Goal: Task Accomplishment & Management: Manage account settings

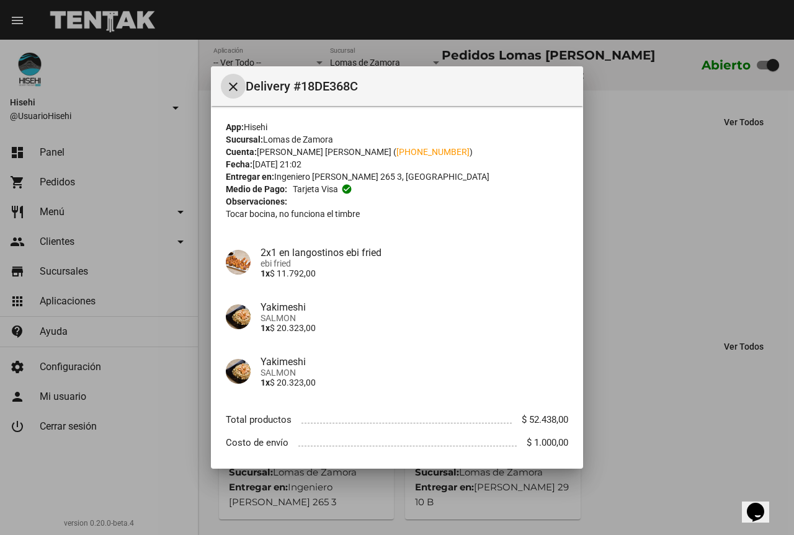
click at [721, 215] on div at bounding box center [397, 267] width 794 height 535
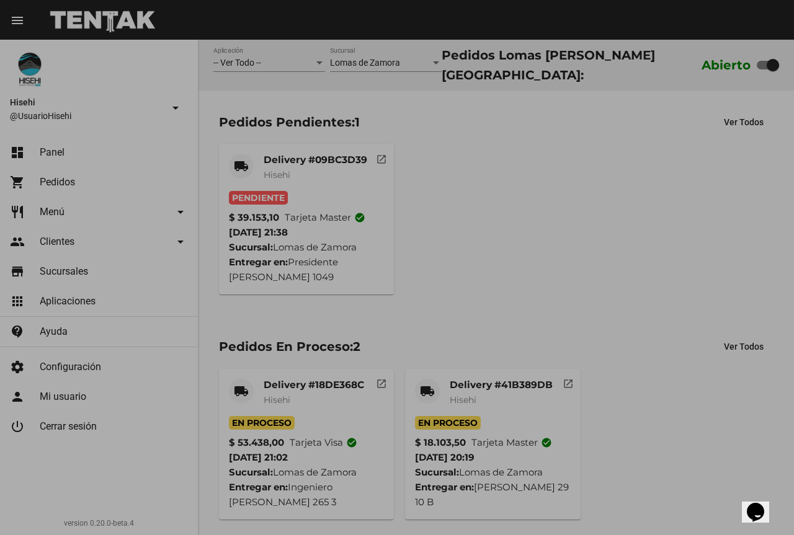
scroll to position [65, 0]
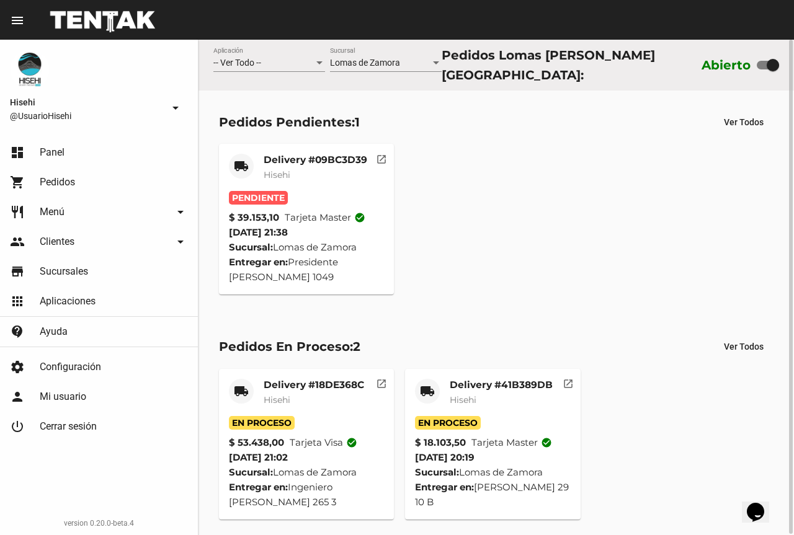
click at [328, 169] on mat-card-subtitle "Hisehi" at bounding box center [315, 175] width 104 height 12
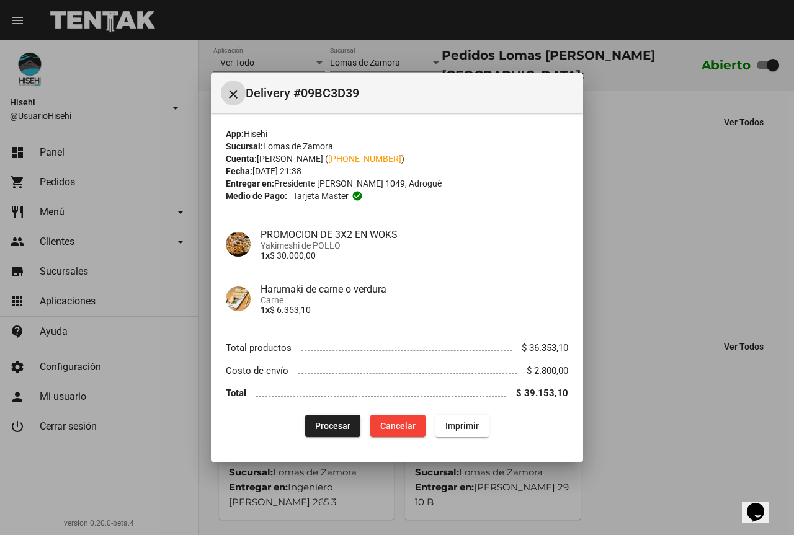
click at [332, 429] on span "Procesar" at bounding box center [332, 426] width 35 height 10
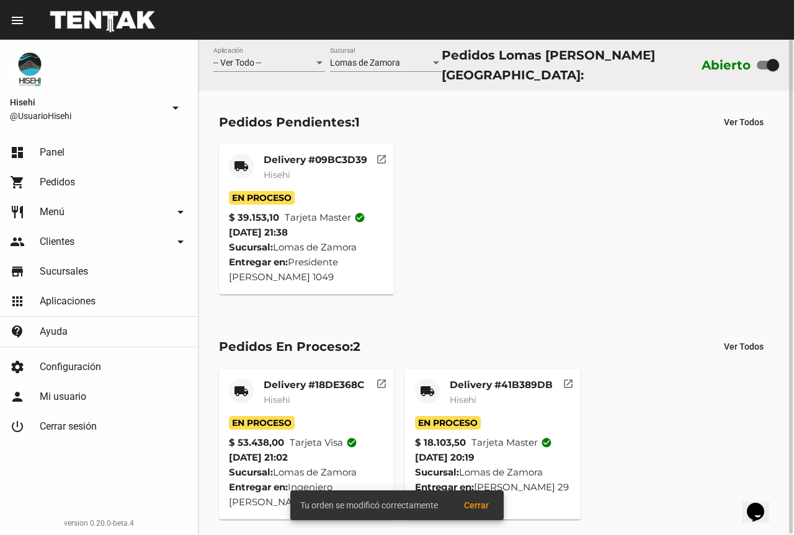
click at [319, 180] on div "Delivery #09BC3D39 Hisehi" at bounding box center [315, 172] width 104 height 37
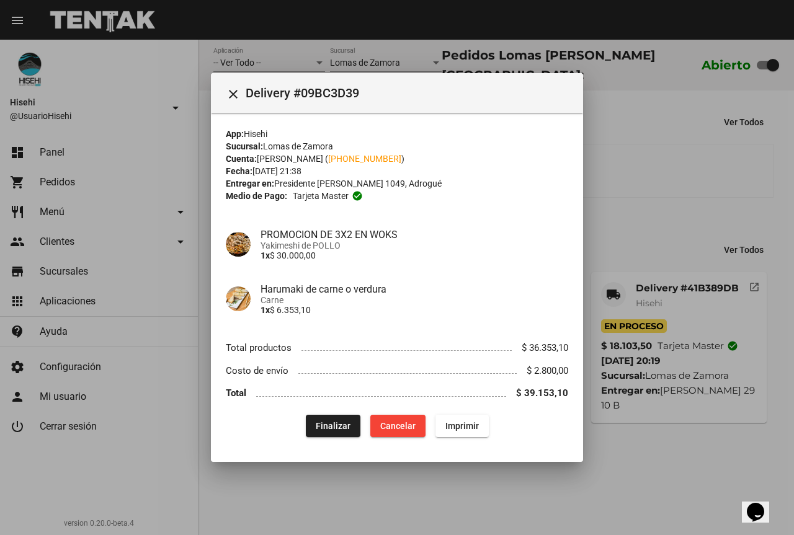
click at [613, 193] on div at bounding box center [397, 267] width 794 height 535
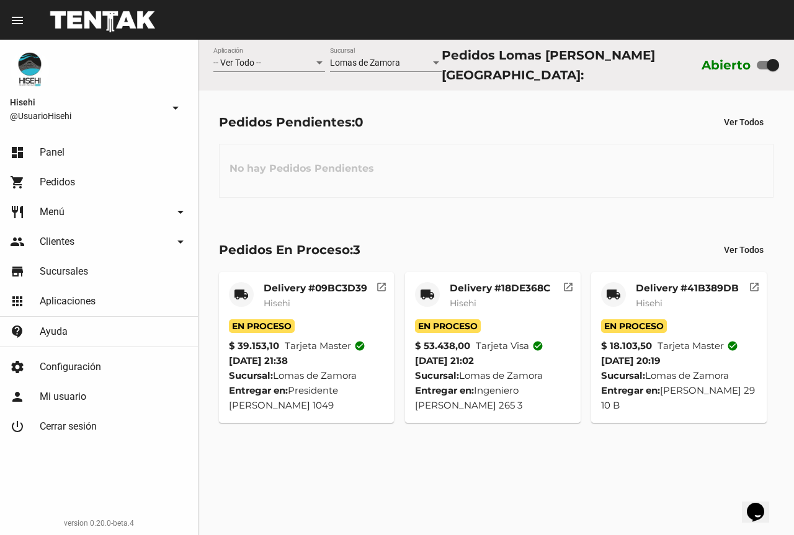
click at [508, 300] on mat-card-subtitle "Hisehi" at bounding box center [499, 303] width 100 height 12
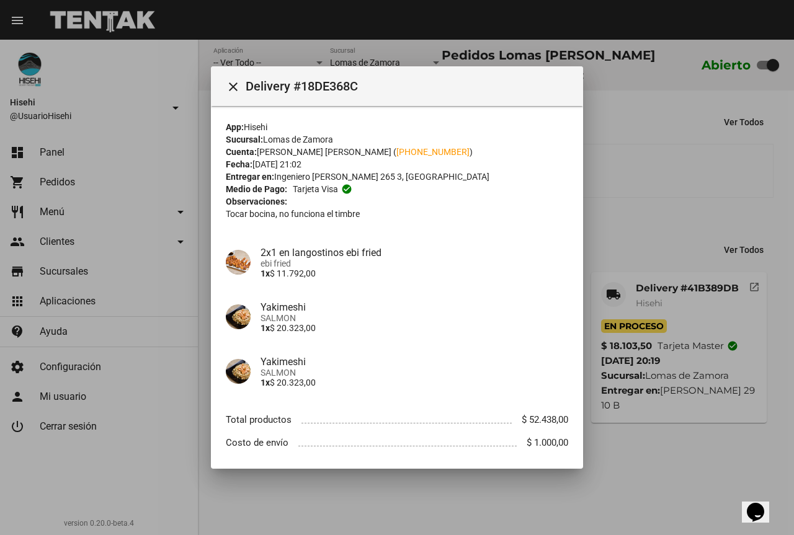
click at [654, 180] on div at bounding box center [397, 267] width 794 height 535
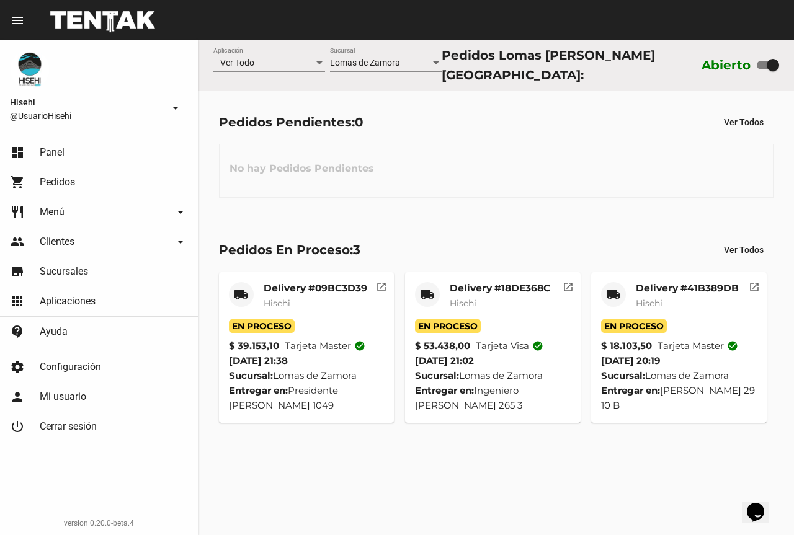
click at [317, 299] on mat-card-subtitle "Hisehi" at bounding box center [315, 303] width 104 height 12
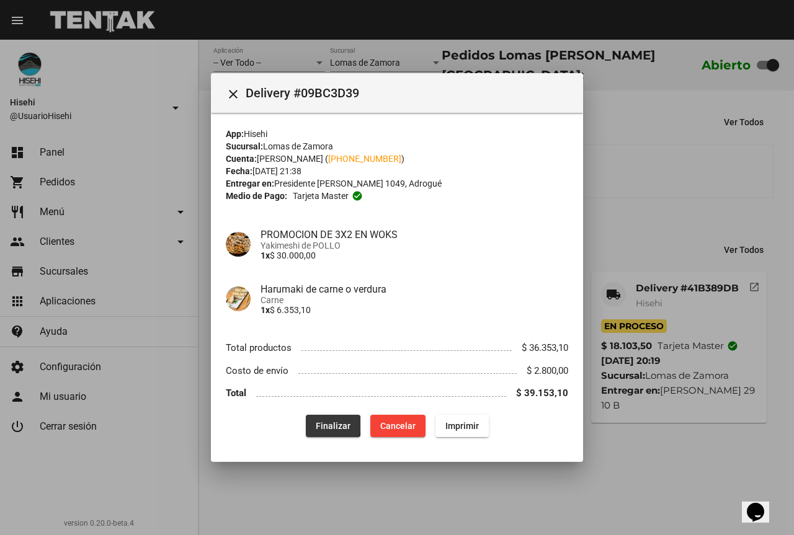
click at [332, 425] on span "Finalizar" at bounding box center [333, 426] width 35 height 10
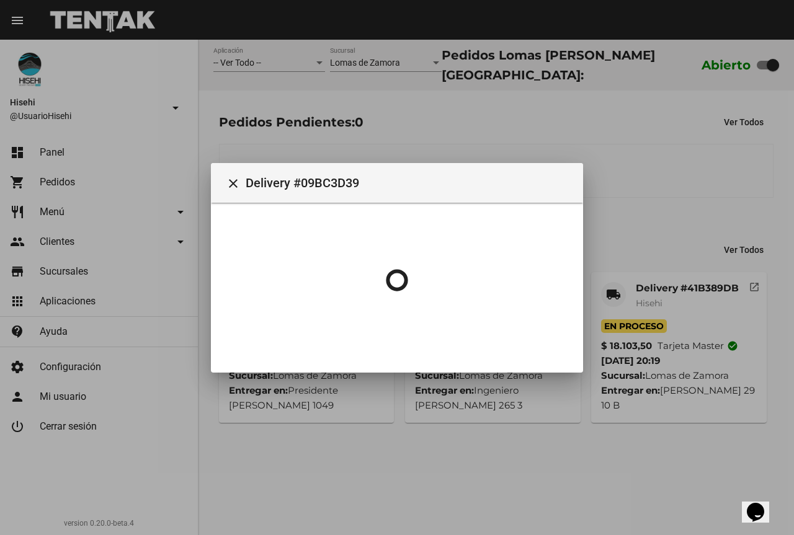
click at [577, 102] on div at bounding box center [397, 267] width 794 height 535
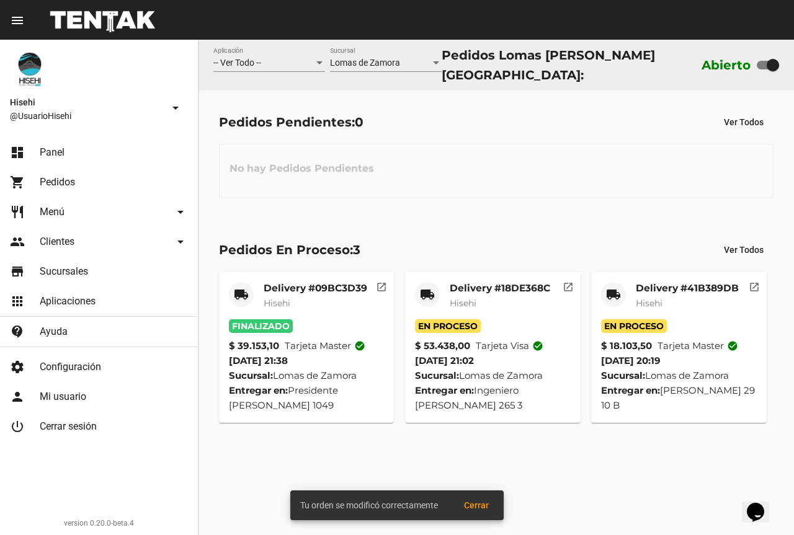
click at [492, 272] on mat-card "local_shipping Delivery #18DE368C Hisehi En Proceso $ 53.438,00 Tarjeta visa ch…" at bounding box center [492, 347] width 175 height 151
click at [492, 273] on mat-card "local_shipping Delivery #18DE368C Hisehi En Proceso $ 53.438,00 Tarjeta visa ch…" at bounding box center [492, 347] width 175 height 151
click at [493, 275] on mat-card "local_shipping Delivery #18DE368C Hisehi En Proceso $ 53.438,00 Tarjeta visa ch…" at bounding box center [492, 347] width 175 height 151
click at [487, 297] on mat-card-subtitle "Hisehi" at bounding box center [499, 303] width 100 height 12
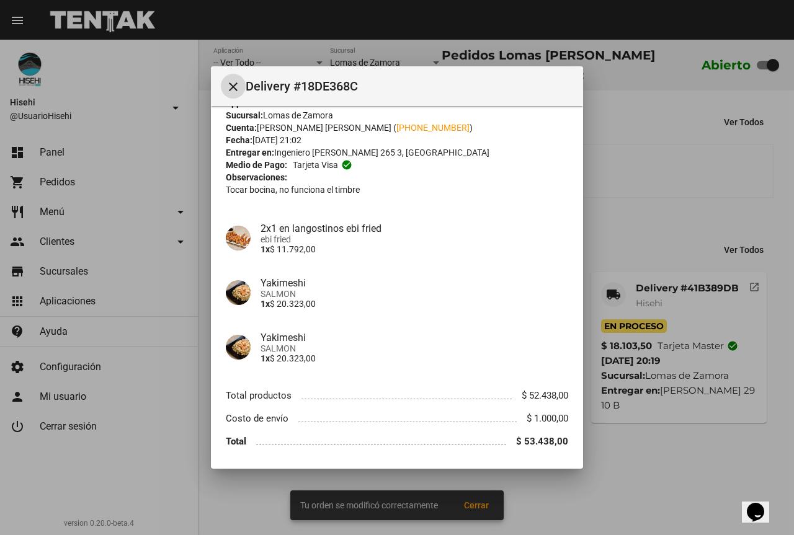
scroll to position [62, 0]
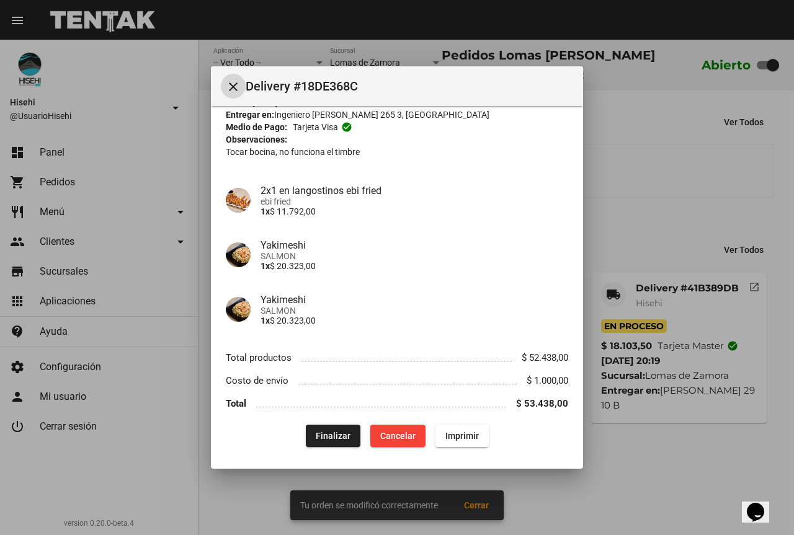
drag, startPoint x: 325, startPoint y: 435, endPoint x: 376, endPoint y: 398, distance: 62.6
click at [325, 435] on span "Finalizar" at bounding box center [333, 436] width 35 height 10
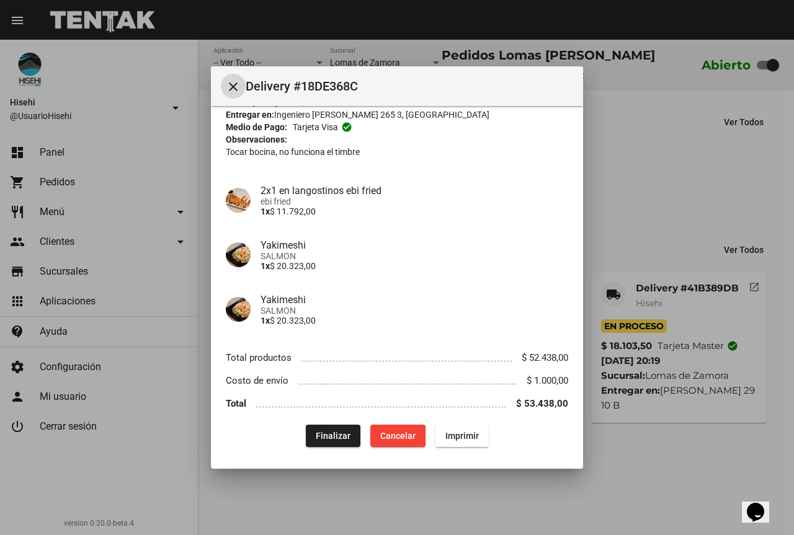
scroll to position [0, 0]
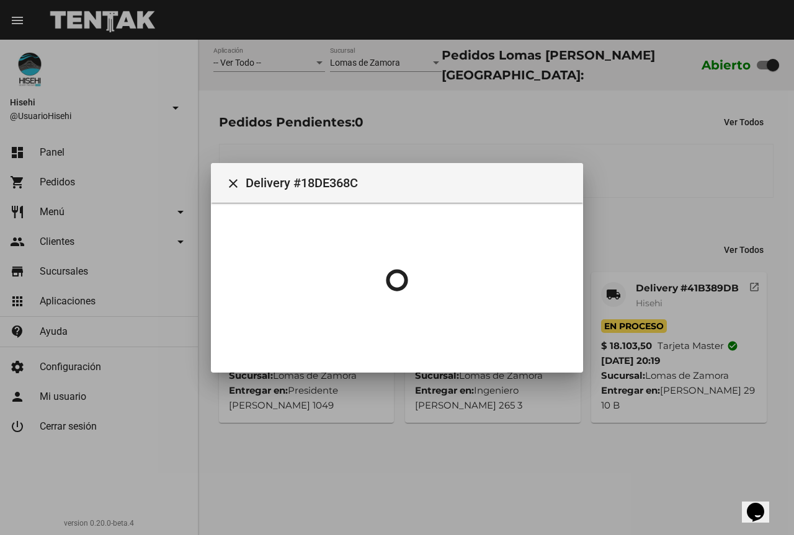
click at [684, 190] on div at bounding box center [397, 267] width 794 height 535
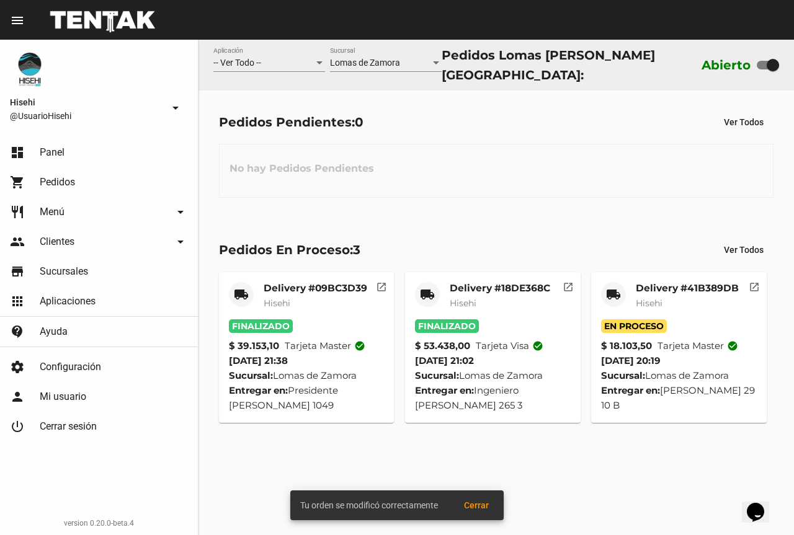
click at [644, 282] on mat-card-title "Delivery #41B389DB" at bounding box center [686, 288] width 103 height 12
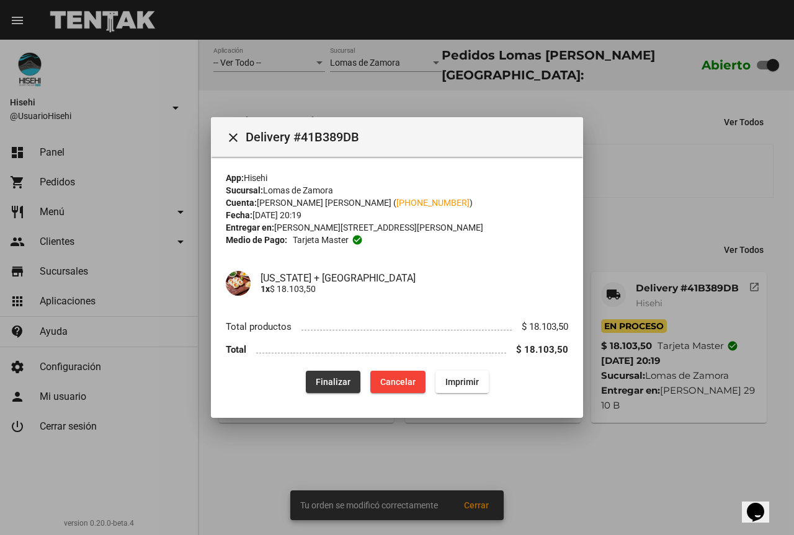
click at [337, 376] on button "Finalizar" at bounding box center [333, 382] width 55 height 22
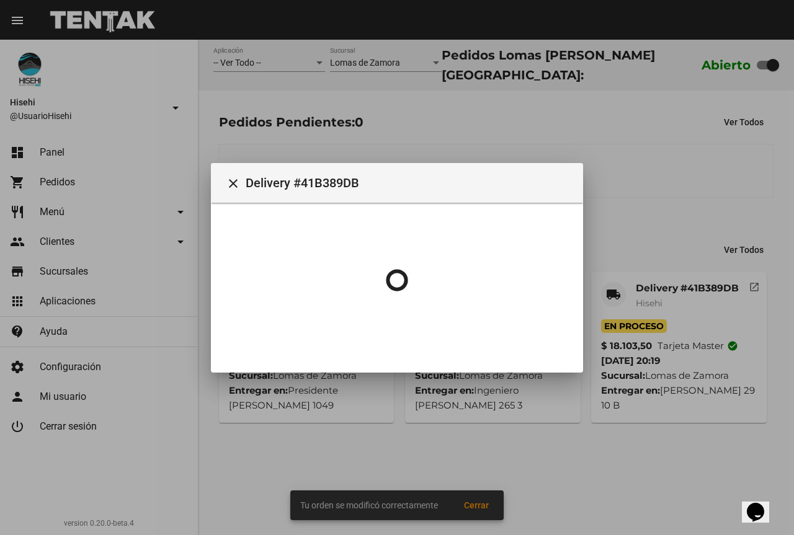
click at [534, 66] on div at bounding box center [397, 267] width 794 height 535
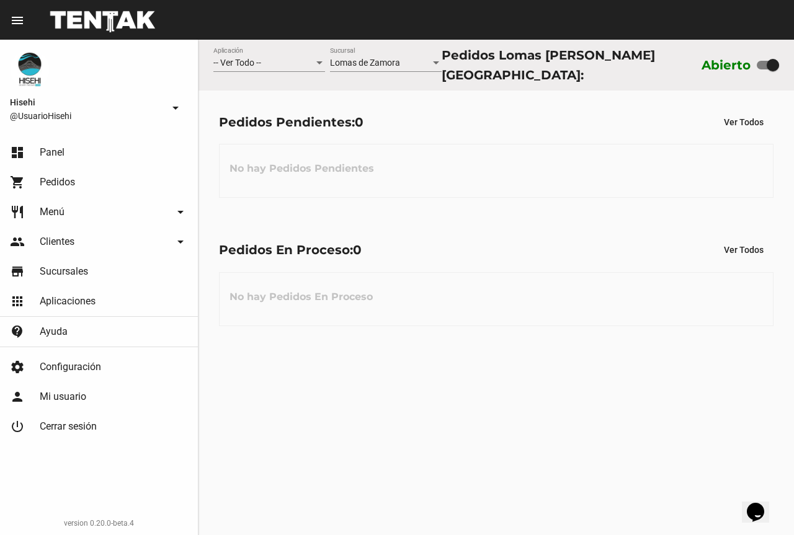
click at [68, 191] on link "shopping_cart Pedidos" at bounding box center [99, 182] width 198 height 30
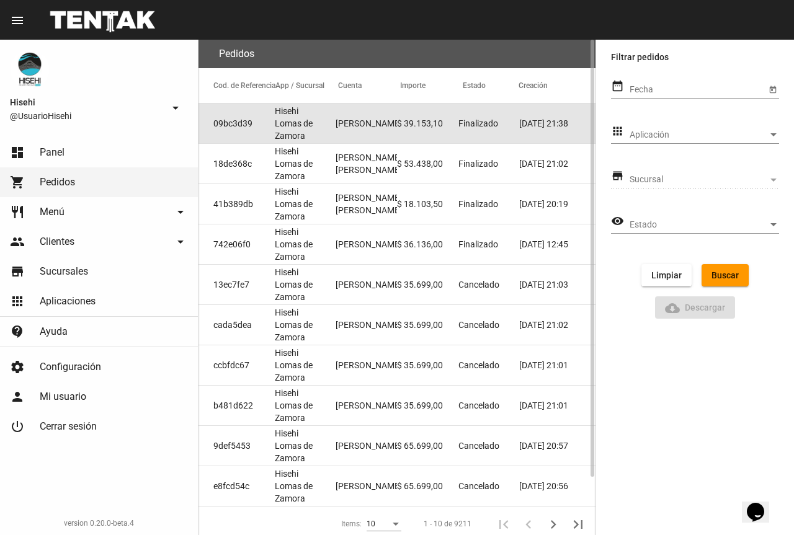
click at [343, 118] on mat-cell "[PERSON_NAME]" at bounding box center [365, 124] width 61 height 40
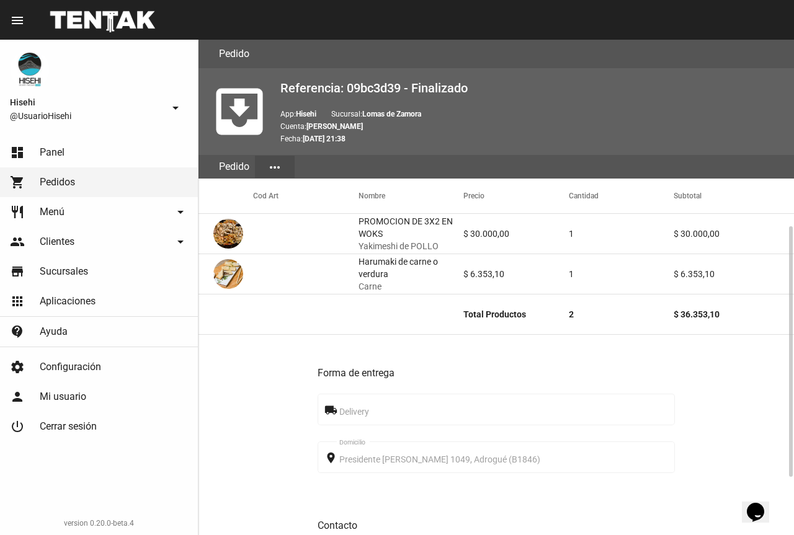
scroll to position [124, 0]
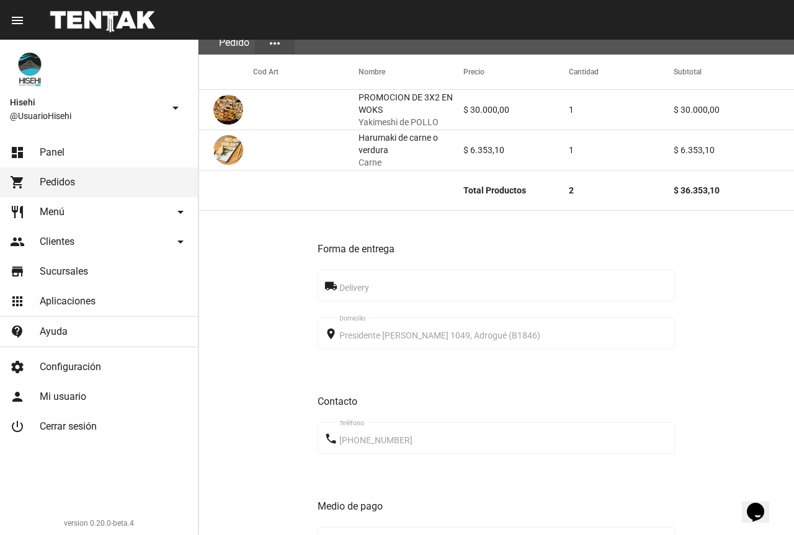
click at [35, 164] on link "dashboard Panel" at bounding box center [99, 153] width 198 height 30
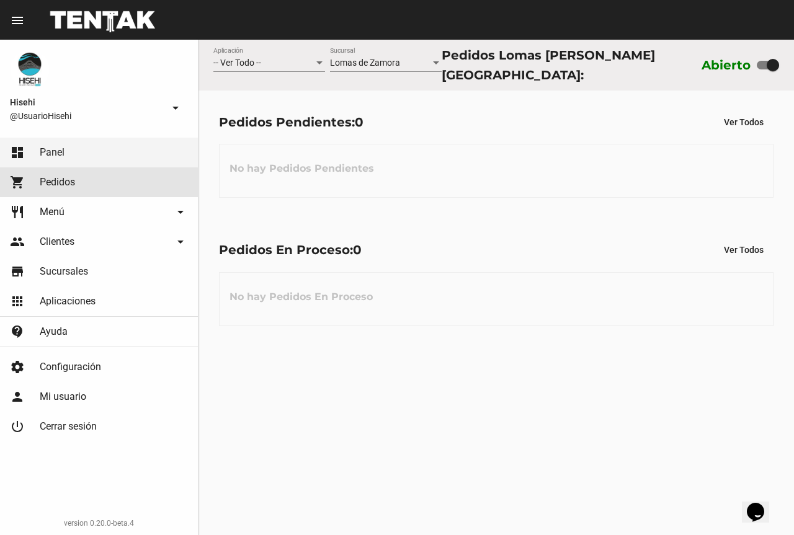
click at [50, 187] on span "Pedidos" at bounding box center [57, 182] width 35 height 12
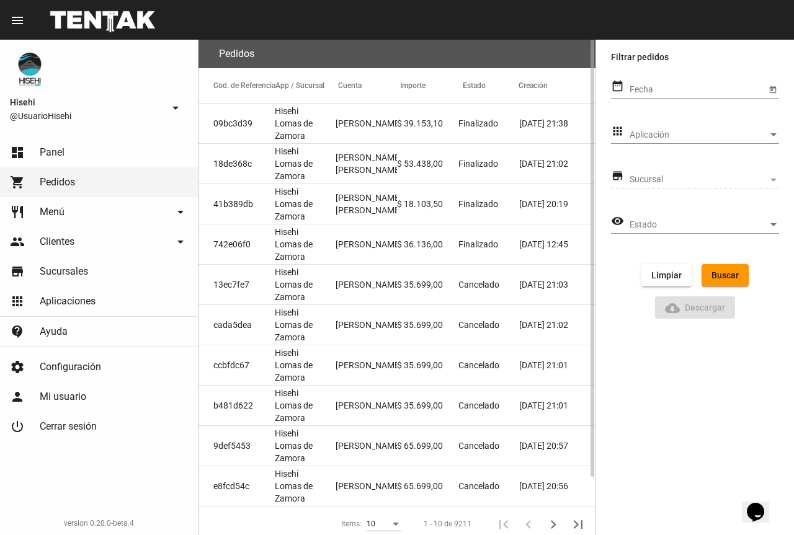
click at [466, 125] on span "Finalizado" at bounding box center [478, 123] width 40 height 12
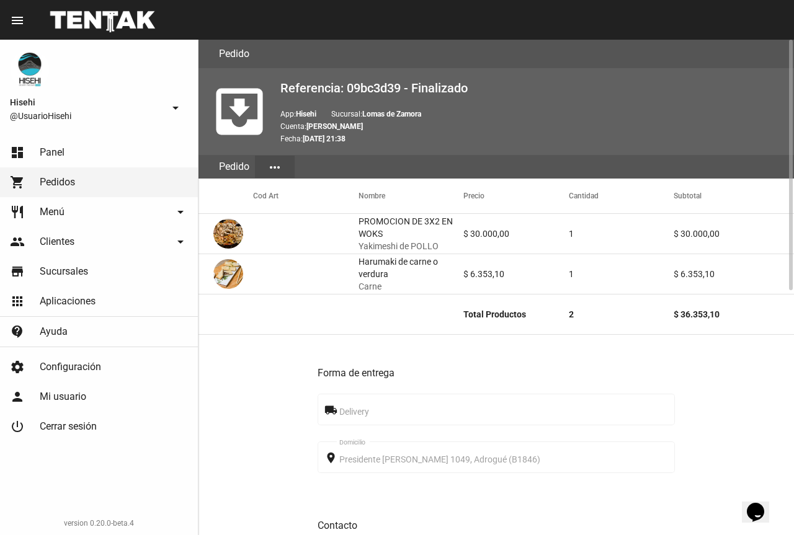
click at [67, 146] on link "dashboard Panel" at bounding box center [99, 153] width 198 height 30
